Goal: Task Accomplishment & Management: Complete application form

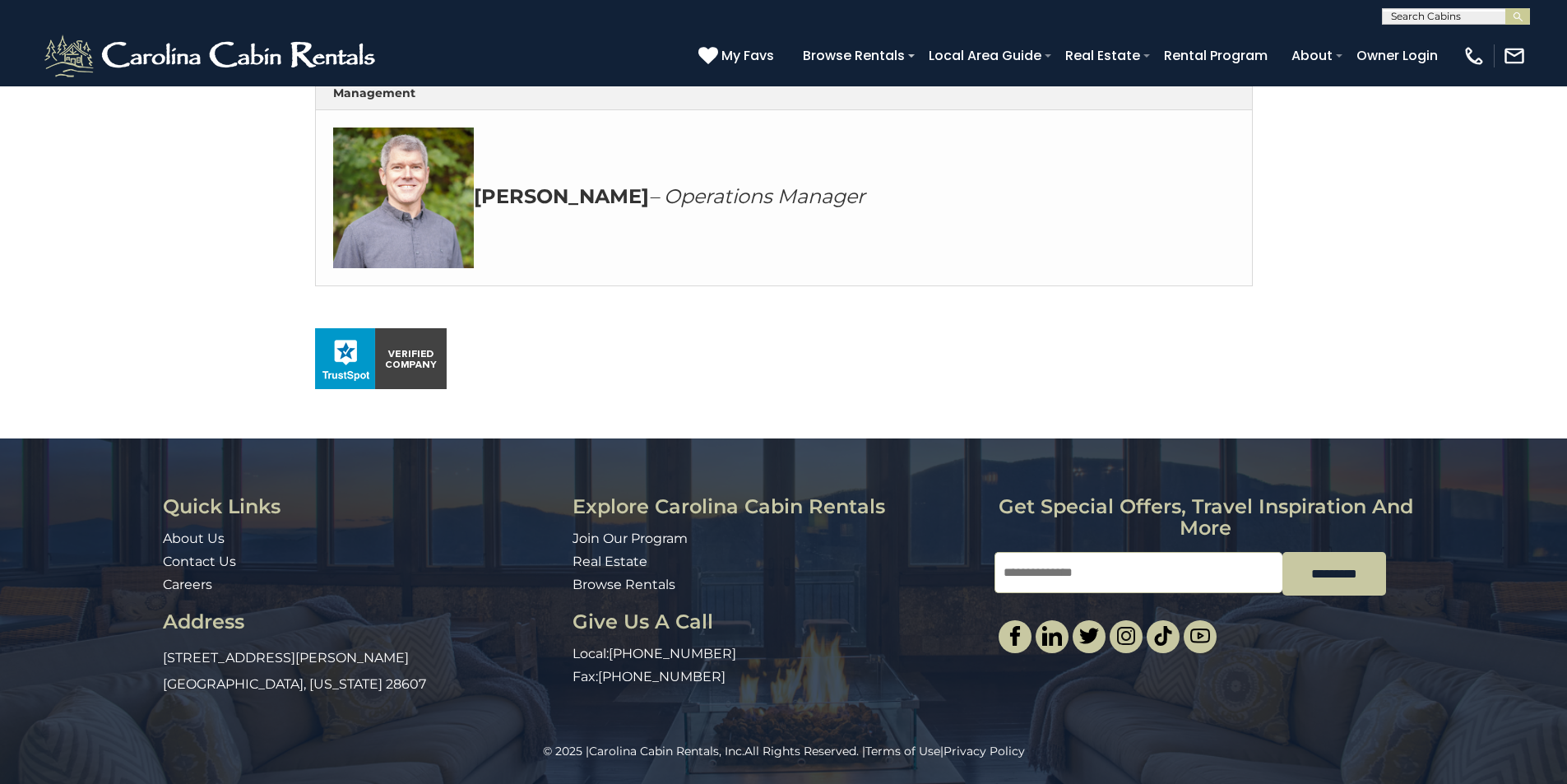
scroll to position [952, 0]
click at [1562, 472] on div "Quick Links About Us Contact Us Careers Address [STREET_ADDRESS][PERSON_NAME][U…" at bounding box center [784, 590] width 1567 height 304
click at [1220, 554] on input "Email" at bounding box center [1138, 572] width 288 height 41
type input "**********"
click at [575, 562] on link "Real Estate" at bounding box center [610, 561] width 75 height 16
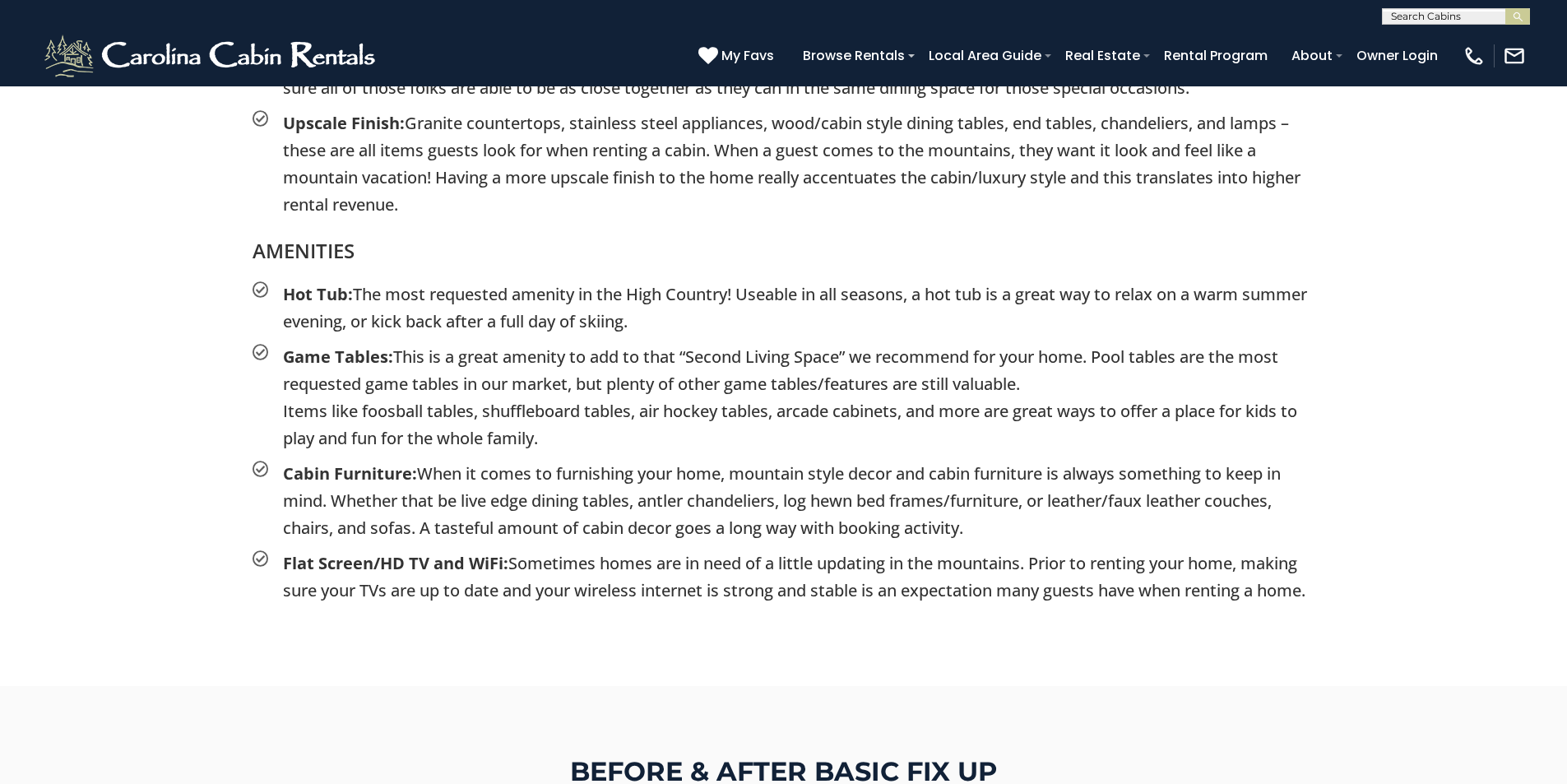
scroll to position [2673, 0]
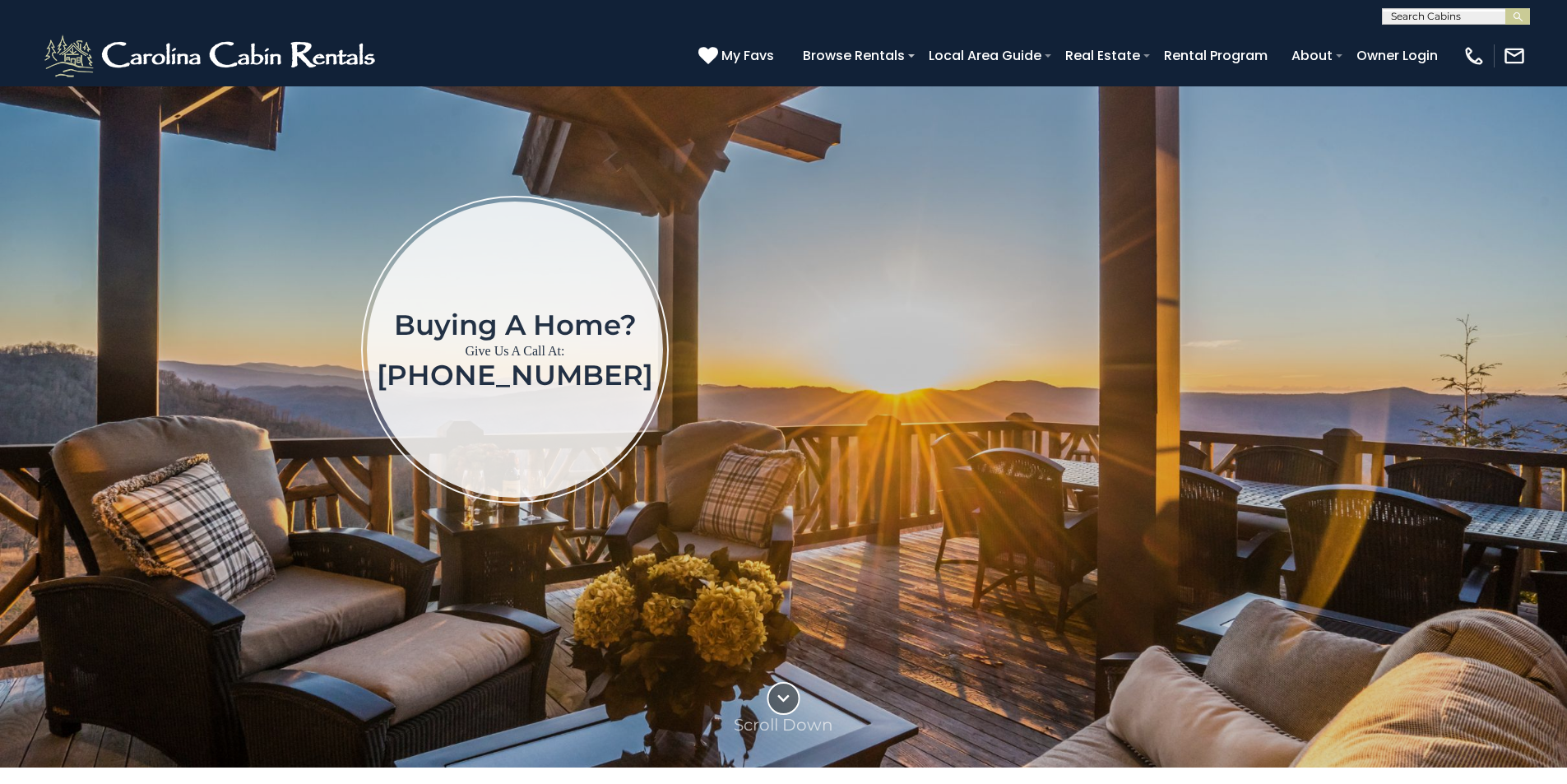
scroll to position [102, 0]
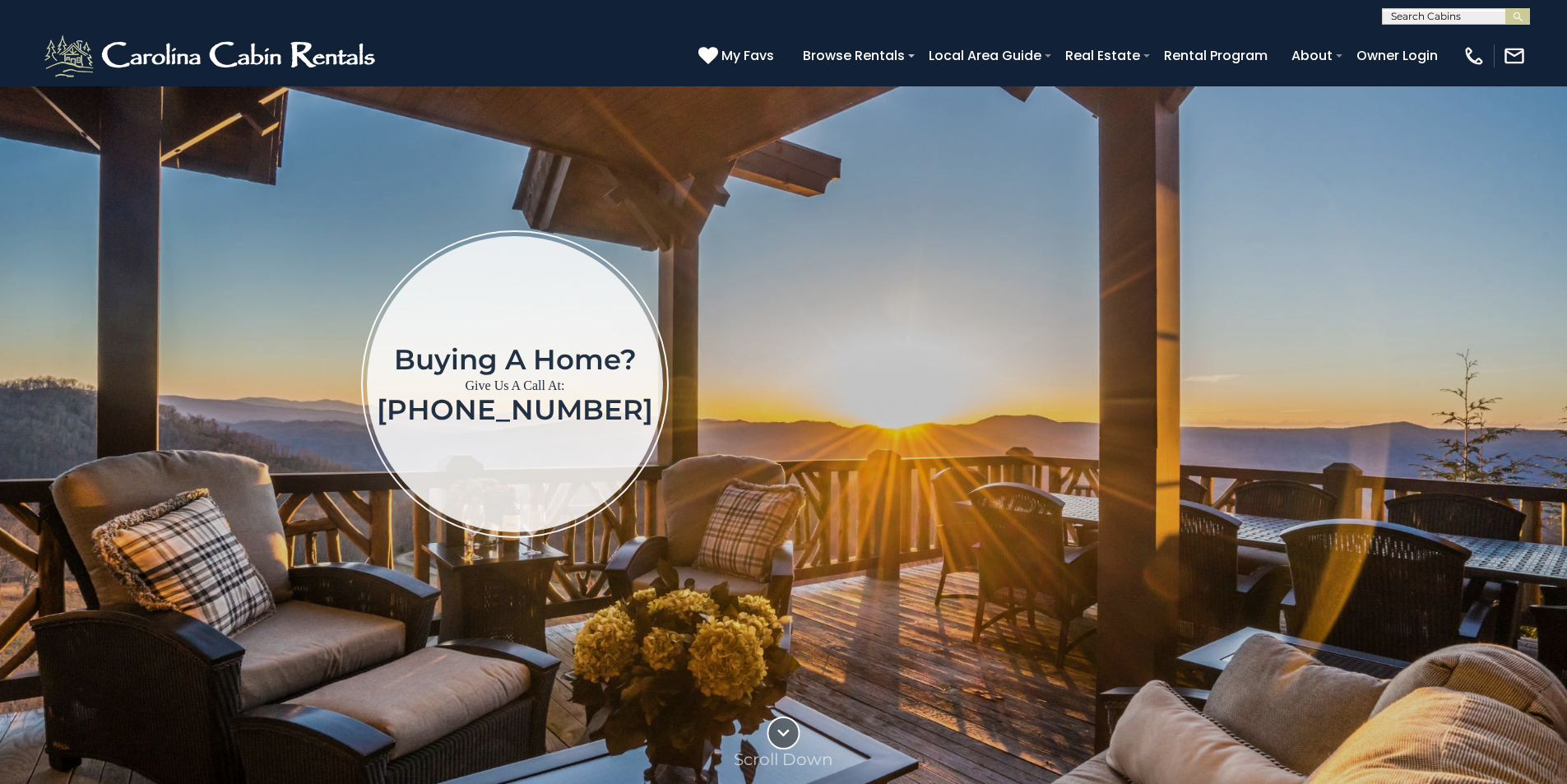
click at [1562, 253] on img at bounding box center [784, 392] width 1567 height 819
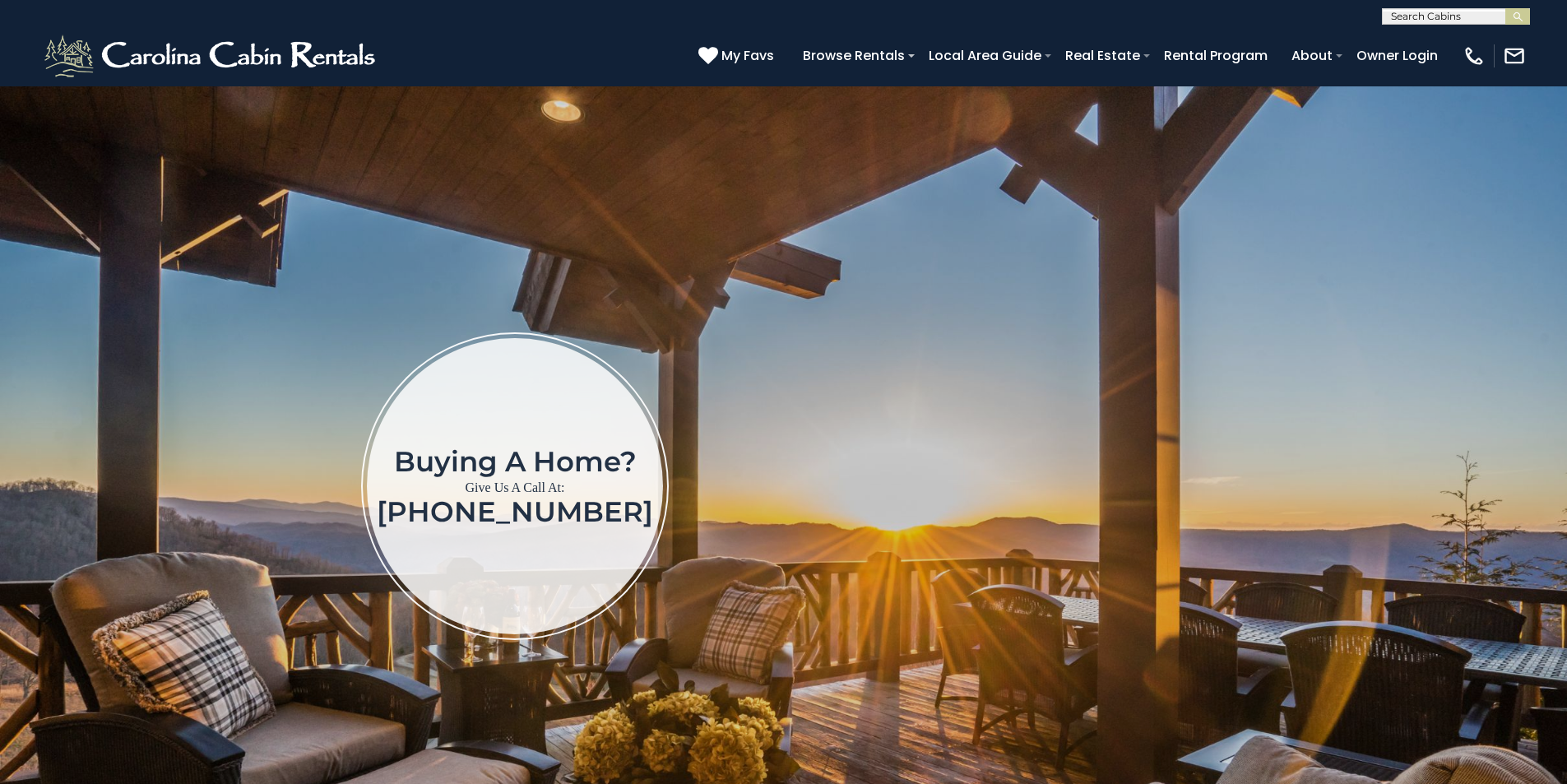
scroll to position [0, 0]
click at [1563, 309] on img at bounding box center [784, 495] width 1567 height 819
click at [1562, 372] on img at bounding box center [784, 495] width 1567 height 819
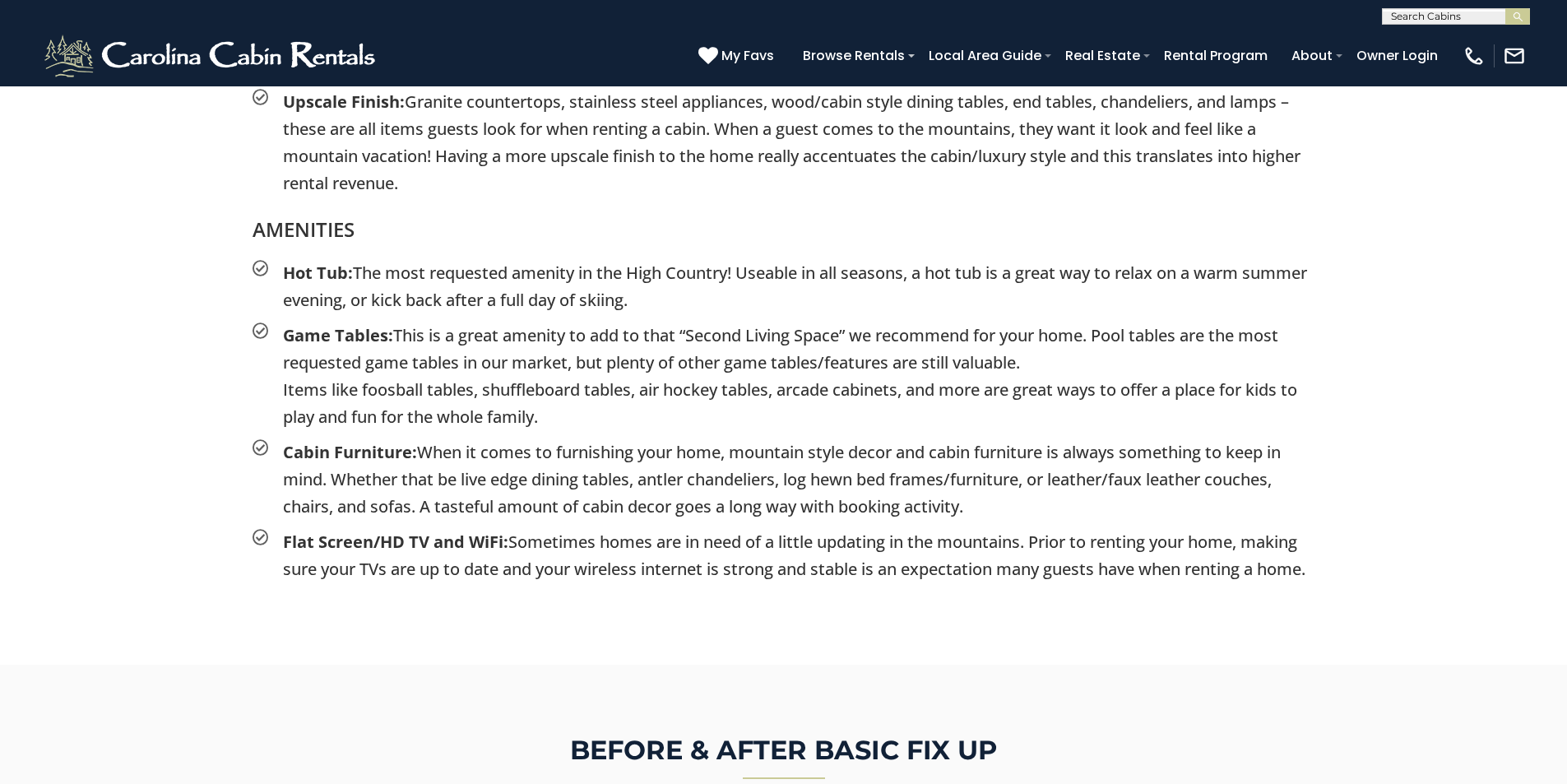
scroll to position [2638, 0]
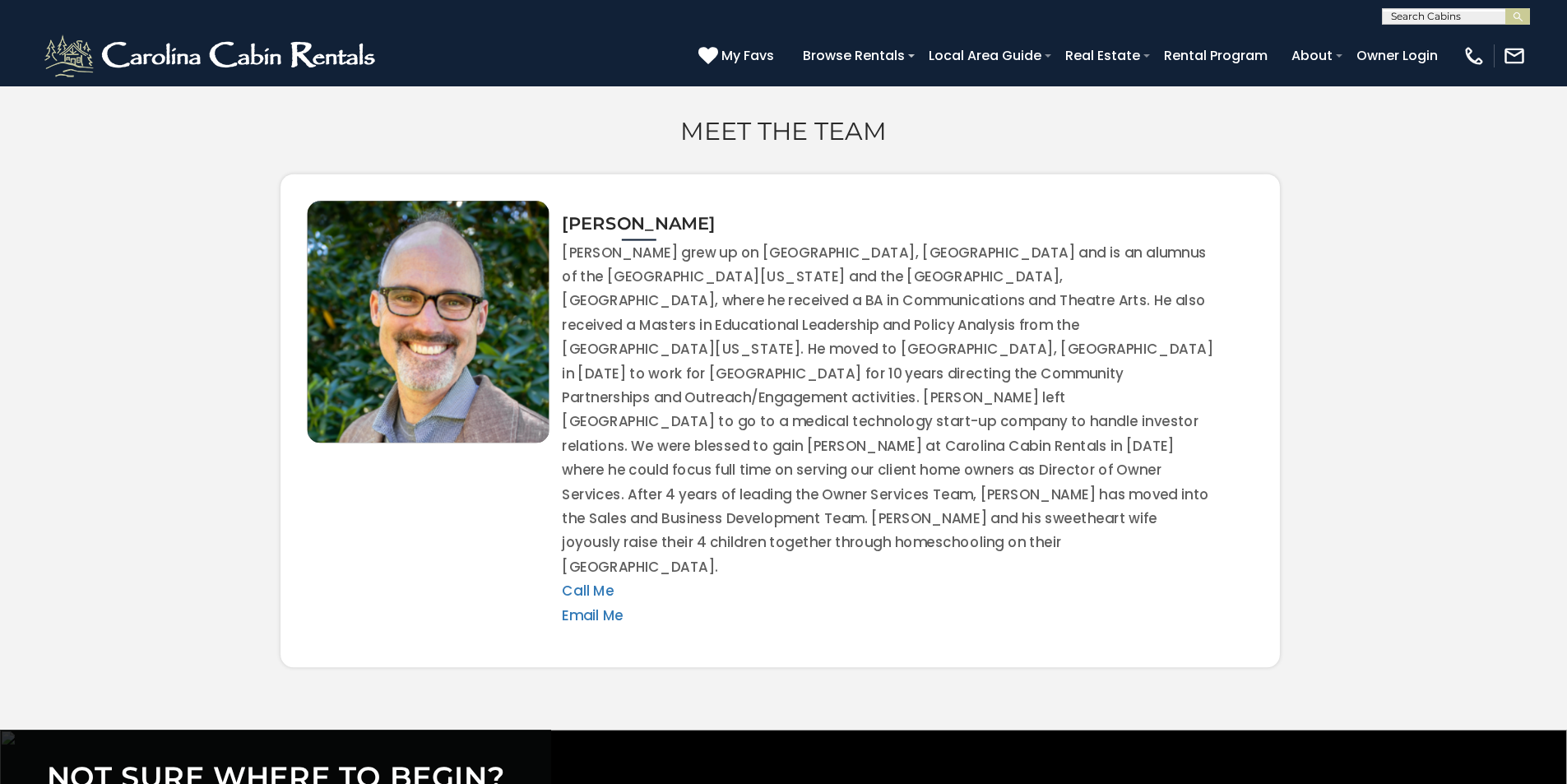
scroll to position [5620, 0]
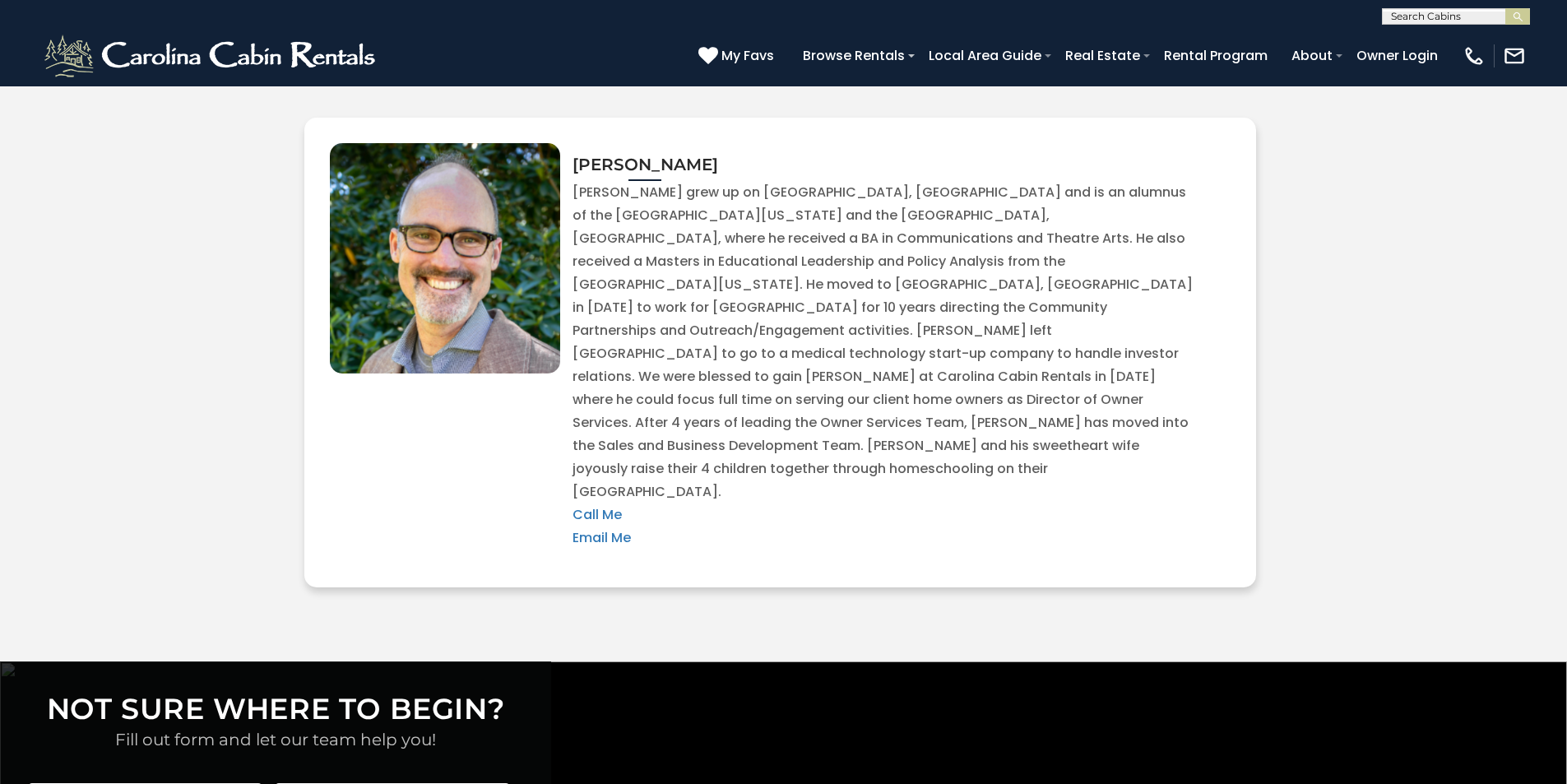
type textarea "**********"
